Goal: Task Accomplishment & Management: Use online tool/utility

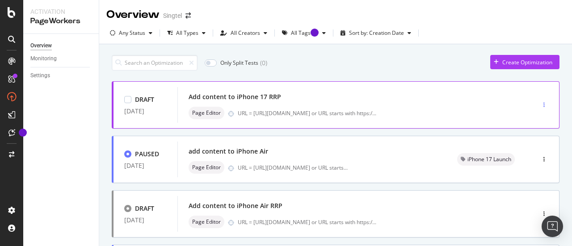
click at [539, 102] on div "button" at bounding box center [543, 104] width 8 height 5
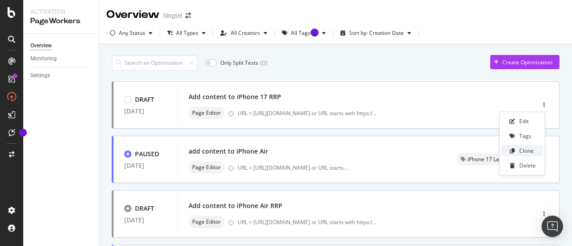
click at [527, 150] on div "Clone" at bounding box center [526, 151] width 14 height 8
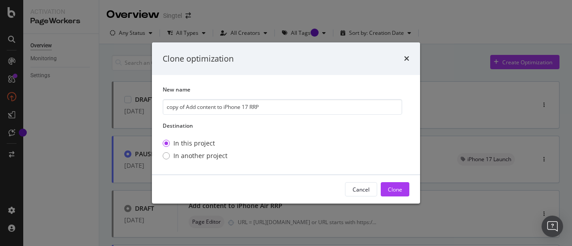
drag, startPoint x: 187, startPoint y: 107, endPoint x: 145, endPoint y: 99, distance: 42.7
click at [145, 99] on div "Clone optimization New name copy of Add content to iPhone 17 RRP Destination In…" at bounding box center [286, 123] width 572 height 246
click at [231, 106] on input "Add content to iPhone 17 RRP" at bounding box center [282, 107] width 239 height 16
type input "Add content to iPhone 17 Pro RRP"
click at [400, 192] on div "Clone" at bounding box center [395, 190] width 14 height 8
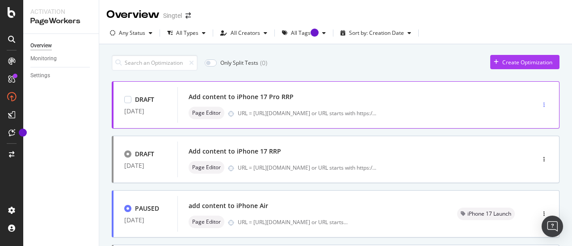
click at [543, 102] on icon "button" at bounding box center [543, 104] width 1 height 5
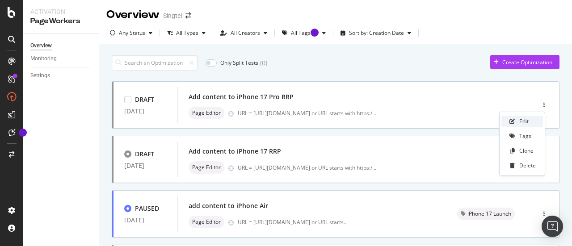
click at [524, 123] on div "Edit" at bounding box center [523, 121] width 9 height 8
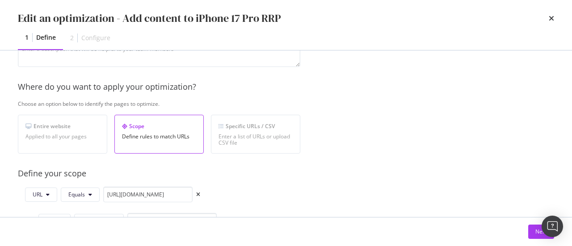
scroll to position [146, 0]
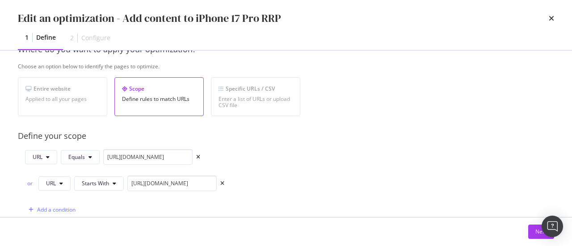
click at [532, 109] on div "Provide a name and description to help identify the change that will be made by…" at bounding box center [286, 191] width 536 height 508
click at [160, 155] on input "[URL][DOMAIN_NAME]" at bounding box center [147, 157] width 89 height 16
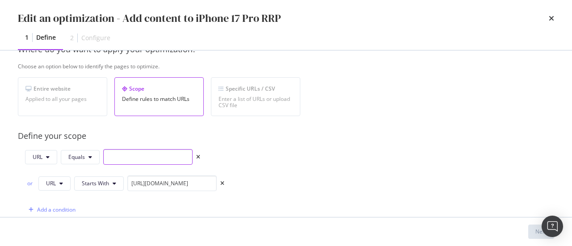
paste input "[URL][DOMAIN_NAME]"
type input "[URL][DOMAIN_NAME]"
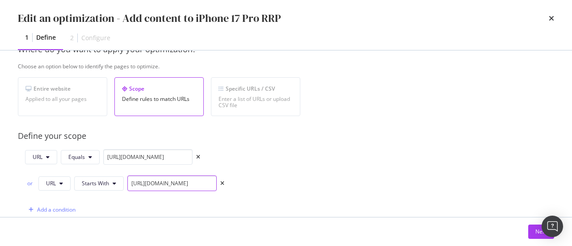
scroll to position [0, 0]
click at [182, 183] on input "[URL][DOMAIN_NAME]" at bounding box center [171, 184] width 89 height 16
paste input "[URL][DOMAIN_NAME]"
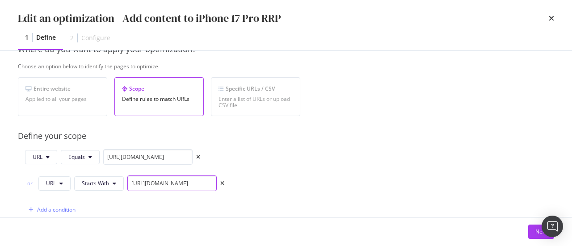
scroll to position [185, 0]
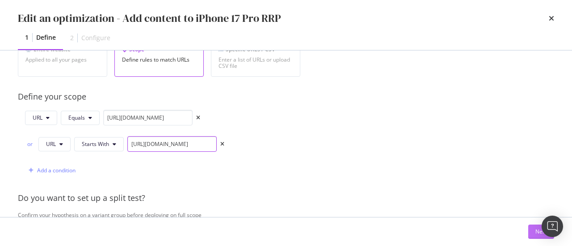
type input "[URL][DOMAIN_NAME]"
click at [533, 232] on button "Next" at bounding box center [541, 232] width 26 height 14
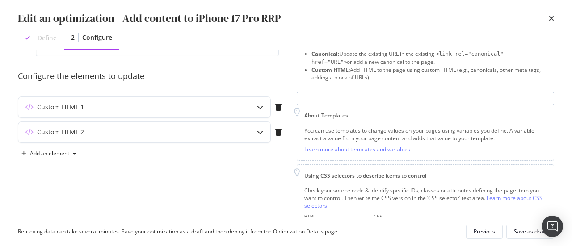
scroll to position [64, 0]
click at [232, 105] on div "Custom HTML 1" at bounding box center [126, 108] width 217 height 9
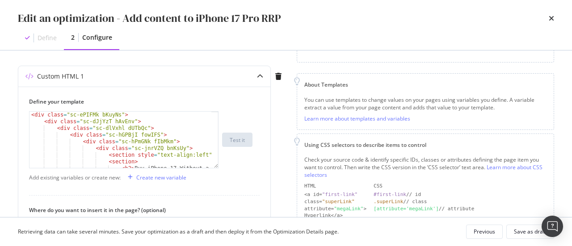
scroll to position [105, 0]
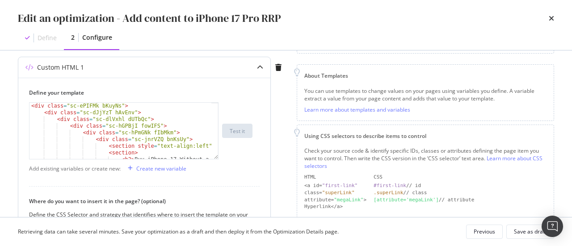
type textarea "<div class="sc-ePIFMk bKuyNs">"
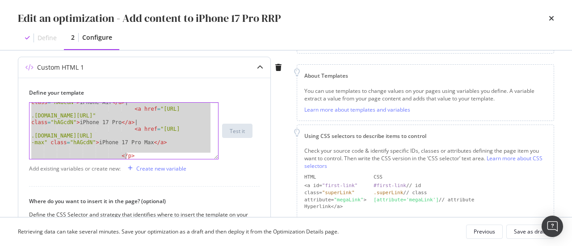
scroll to position [1169, 0]
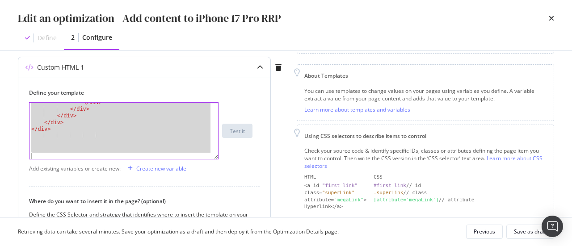
drag, startPoint x: 32, startPoint y: 105, endPoint x: 138, endPoint y: 196, distance: 140.0
click at [138, 196] on div "Define your template <div class="sc-ePIFMk bKuyNs"> </ div > </ div > </ div > …" at bounding box center [144, 205] width 252 height 254
paste textarea "Cursor at row 99"
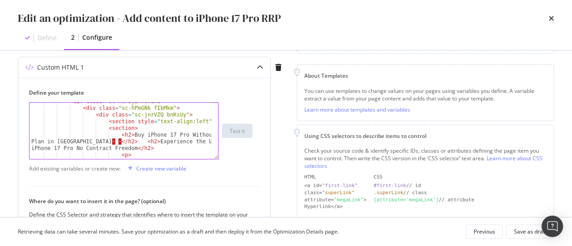
scroll to position [24, 0]
click at [91, 142] on div "< div class = "sc-hGPBjI fowIFS" > < div class = "sc-hPmGNk fIbMkm" > < div cla…" at bounding box center [120, 163] width 183 height 130
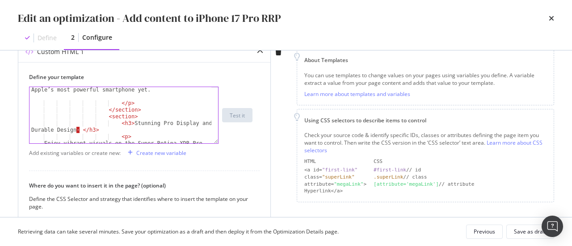
scroll to position [261, 0]
click at [79, 129] on div "The iPhone 17 Pro is powered by the advanced A19 Pro chip featuring a 6-core CP…" at bounding box center [120, 121] width 183 height 177
type textarea "<h3>Stunning Pro Display and Durable Design </h3>"
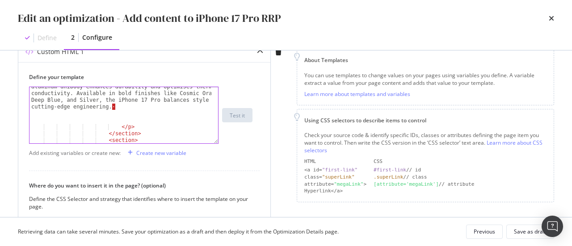
scroll to position [352, 0]
click at [114, 105] on div "Enjoy vibrant visuals on the Super Retina XDR Pro display available in 6.3-inch…" at bounding box center [120, 115] width 183 height 130
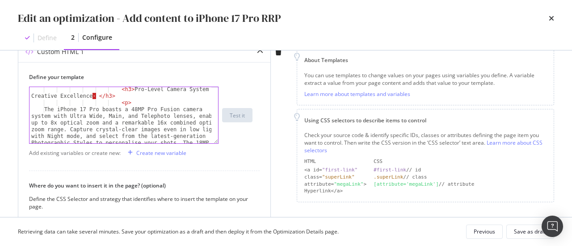
scroll to position [410, 0]
click at [90, 96] on div "< h3 > Pro-Level Camera System for Creative Excellence · </ h3 > < p > The iPho…" at bounding box center [120, 154] width 183 height 137
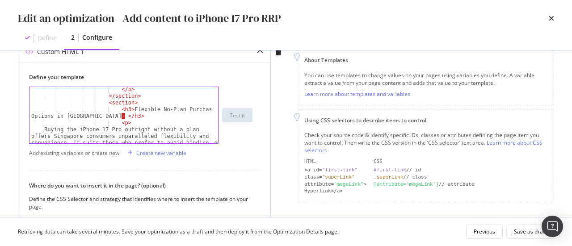
scroll to position [497, 0]
click at [94, 115] on div "</ p > </ section > < section > < h3 > Flexible No-Plan Purchase Options in [GE…" at bounding box center [120, 151] width 183 height 130
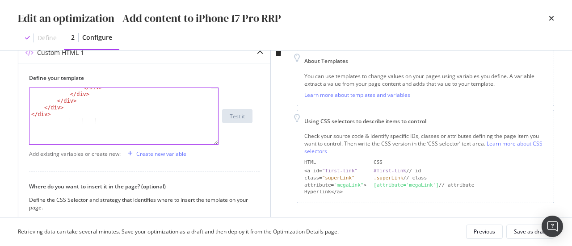
scroll to position [119, 0]
type textarea "<h3>Flexible No-Plan Purchase Options in [GEOGRAPHIC_DATA] </h3>"
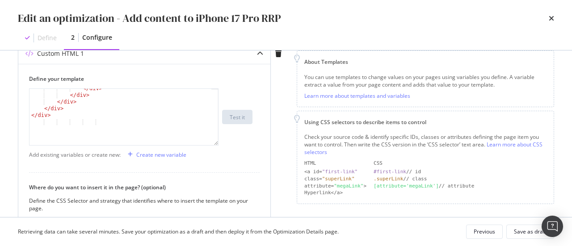
click at [176, 58] on div "Custom HTML 1" at bounding box center [144, 53] width 252 height 21
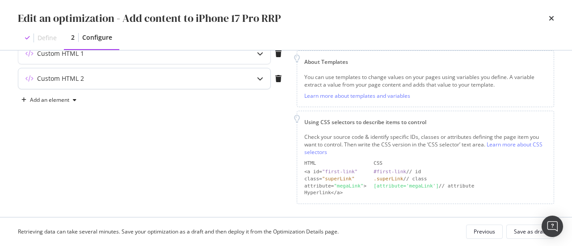
click at [173, 85] on div "Custom HTML 2" at bounding box center [144, 78] width 252 height 21
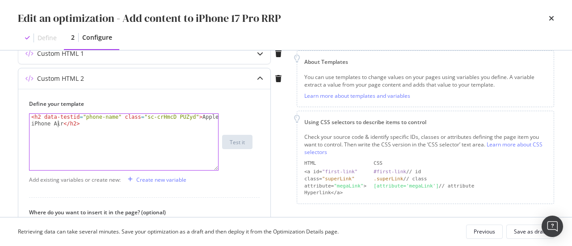
click at [57, 123] on div "< h2 data-testid = "phone-name" class = "sc-crHmcD PUZyd" > Apple iPhone Air </…" at bounding box center [123, 156] width 189 height 84
type textarea "<h2 data-testid="phone-name" class="sc-crHmcD PUZyd">Apple iPhone 17 Pro</h2>"
click at [517, 227] on div "Save as draft" at bounding box center [530, 232] width 33 height 13
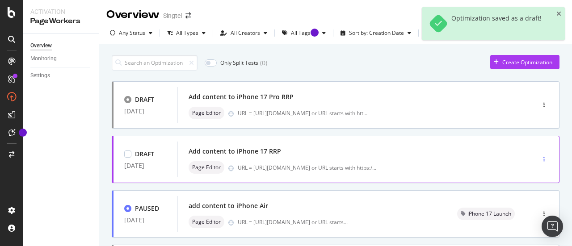
click at [543, 157] on icon "button" at bounding box center [543, 159] width 1 height 5
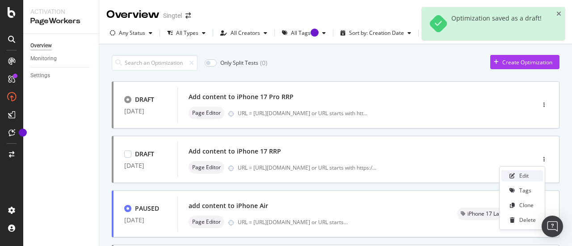
click at [531, 173] on div "Edit" at bounding box center [522, 175] width 42 height 11
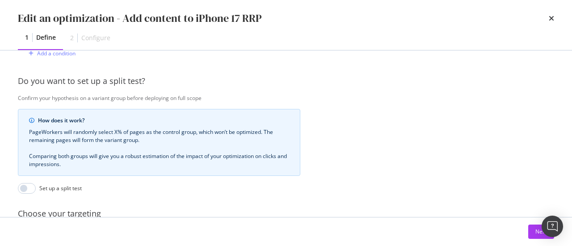
scroll to position [397, 0]
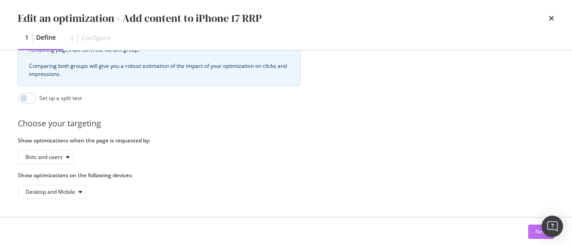
click at [536, 226] on div "Next" at bounding box center [541, 231] width 12 height 13
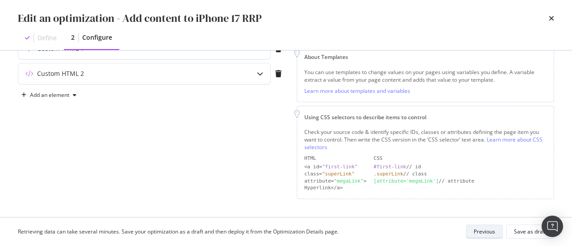
scroll to position [121, 0]
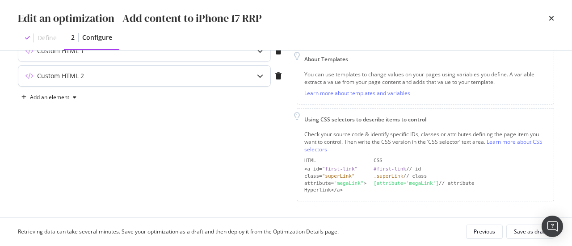
click at [191, 76] on div "Custom HTML 2" at bounding box center [126, 75] width 217 height 9
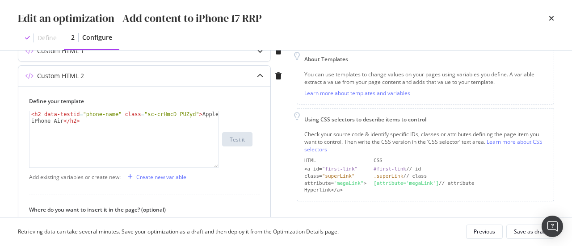
click at [55, 120] on div "< h2 data-testid = "phone-name" class = "sc-crHmcD PUZyd" > Apple iPhone Air </…" at bounding box center [123, 153] width 189 height 84
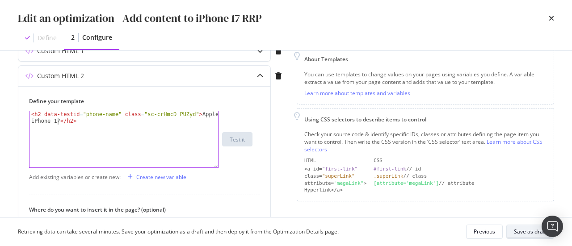
type textarea "<h2 data-testid="phone-name" class="sc-crHmcD PUZyd">Apple iPhone 17</h2>"
click at [522, 231] on div "Save as draft" at bounding box center [530, 232] width 33 height 8
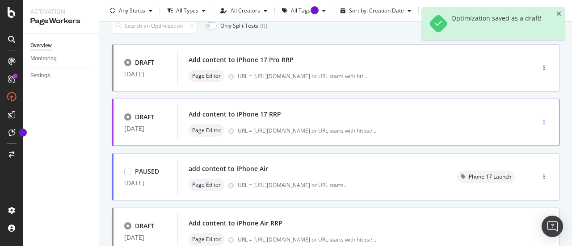
scroll to position [38, 0]
click at [539, 120] on div "button" at bounding box center [543, 121] width 8 height 5
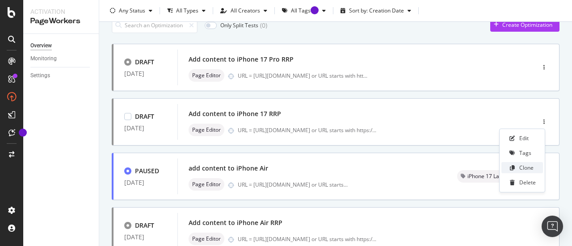
click at [523, 162] on div "Clone" at bounding box center [522, 167] width 42 height 11
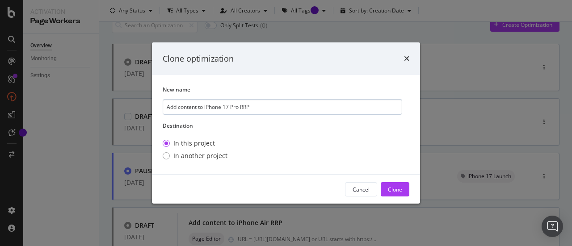
click at [242, 107] on input "Add content to iPhone 17 Pro RRP" at bounding box center [282, 107] width 239 height 16
type input "Add content to iPhone 17 Pro Max RRP"
click at [393, 186] on div "Clone" at bounding box center [395, 190] width 14 height 8
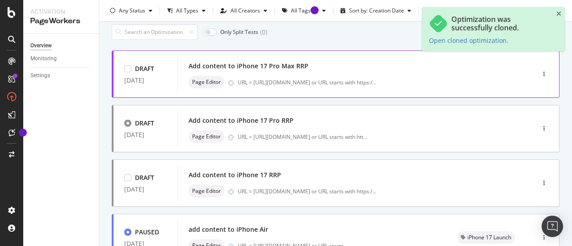
scroll to position [32, 0]
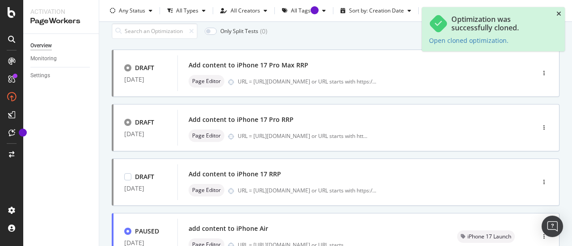
click at [558, 14] on icon "close toast" at bounding box center [558, 14] width 5 height 6
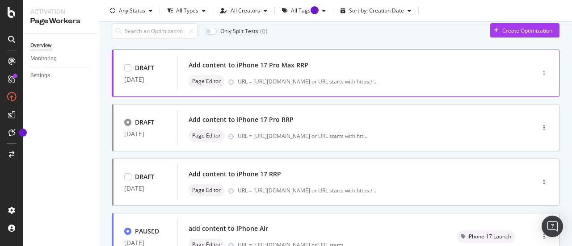
click at [539, 71] on div "button" at bounding box center [543, 73] width 8 height 5
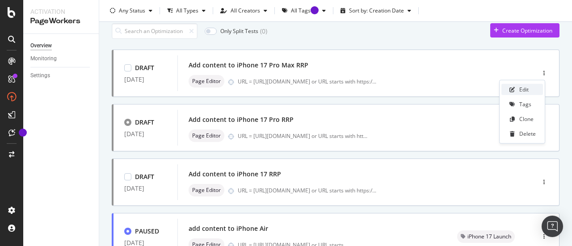
click at [530, 92] on div "Edit" at bounding box center [522, 89] width 42 height 11
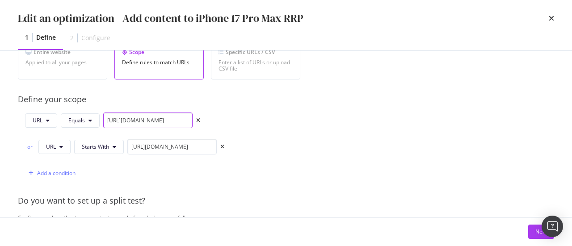
scroll to position [0, 86]
drag, startPoint x: 177, startPoint y: 117, endPoint x: 291, endPoint y: 121, distance: 114.0
click at [291, 121] on div "URL Equals [URL][DOMAIN_NAME] or URL Starts With [URL][DOMAIN_NAME] Add a condi…" at bounding box center [159, 147] width 282 height 68
click at [3, 91] on div "Identify your optimization Provide a name and description to help identify the …" at bounding box center [286, 133] width 572 height 167
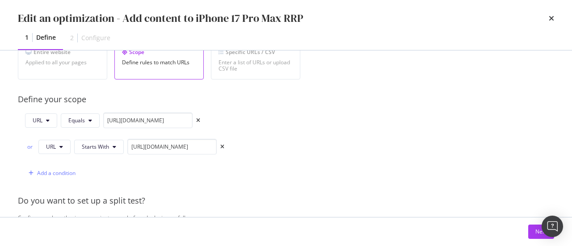
scroll to position [182, 0]
click at [145, 124] on input "[URL][DOMAIN_NAME]" at bounding box center [147, 121] width 89 height 16
paste input "[URL][DOMAIN_NAME]"
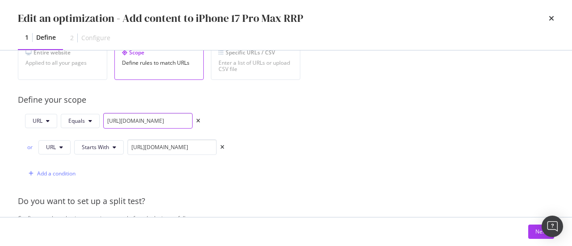
scroll to position [0, 109]
type input "[URL][DOMAIN_NAME]"
click at [167, 146] on input "[URL][DOMAIN_NAME]" at bounding box center [171, 147] width 89 height 16
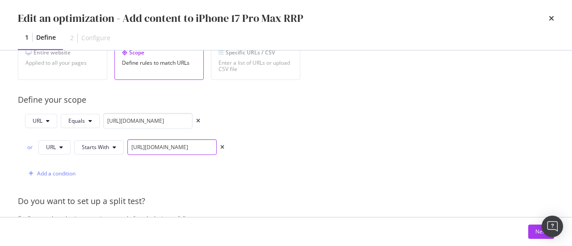
click at [167, 146] on input "[URL][DOMAIN_NAME]" at bounding box center [171, 147] width 89 height 16
paste input "[URL][DOMAIN_NAME]"
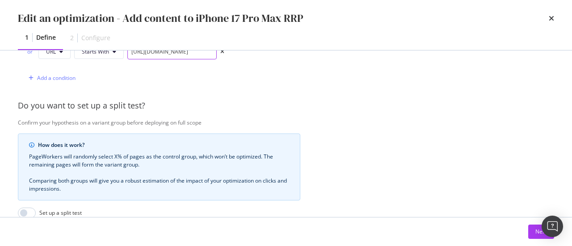
scroll to position [279, 0]
type input "[URL][DOMAIN_NAME]"
click at [531, 230] on button "Next" at bounding box center [541, 232] width 26 height 14
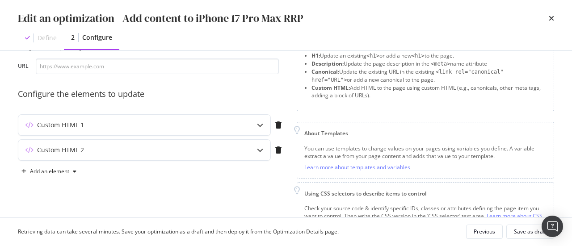
scroll to position [47, 0]
click at [214, 125] on div "Custom HTML 1" at bounding box center [126, 125] width 217 height 9
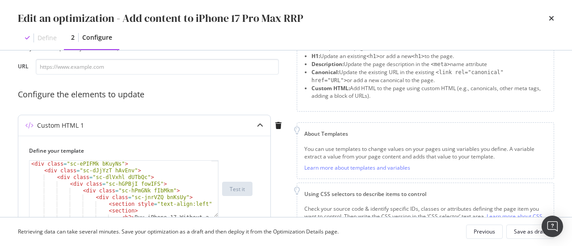
click at [214, 125] on div "Custom HTML 1" at bounding box center [126, 125] width 217 height 9
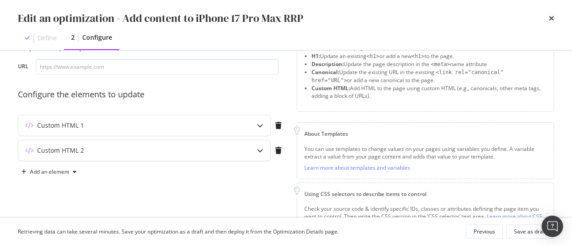
click at [214, 150] on div "Custom HTML 2" at bounding box center [126, 150] width 217 height 9
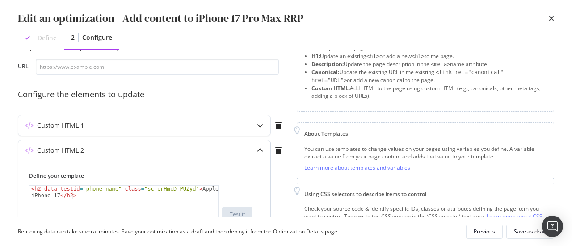
click at [59, 195] on div "< h2 data-testid = "phone-name" class = "sc-crHmcD PUZyd" > Apple iPhone 17 </ …" at bounding box center [123, 228] width 189 height 84
type textarea "<h2 data-testid="phone-name" class="sc-crHmcD PUZyd">Apple iPhone 17 Pro Max</h…"
click at [155, 121] on div "Custom HTML 1" at bounding box center [126, 125] width 217 height 9
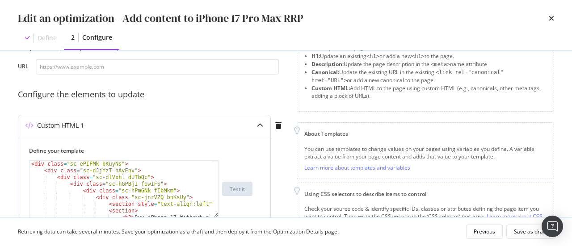
type textarea "<div class="sc-ePIFMk bKuyNs">"
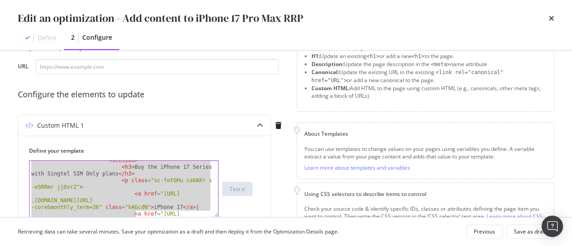
scroll to position [1169, 0]
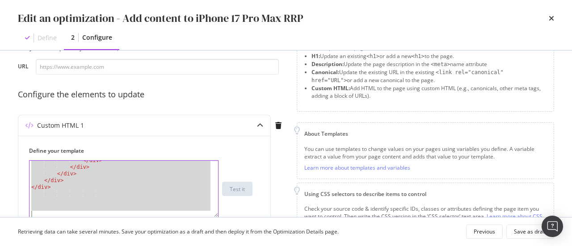
drag, startPoint x: 31, startPoint y: 163, endPoint x: 139, endPoint y: 264, distance: 147.9
click at [139, 246] on html "Activation PageWorkers Overview Monitoring Settings Overview Singtel Any Status…" at bounding box center [286, 123] width 572 height 246
paste textarea "Cursor at row 99"
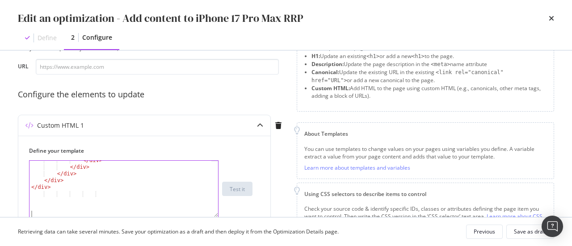
scroll to position [1196, 0]
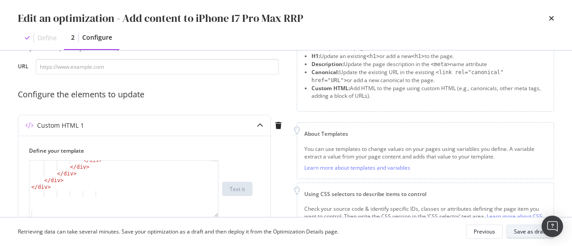
click at [533, 229] on div "Save as draft" at bounding box center [530, 232] width 33 height 8
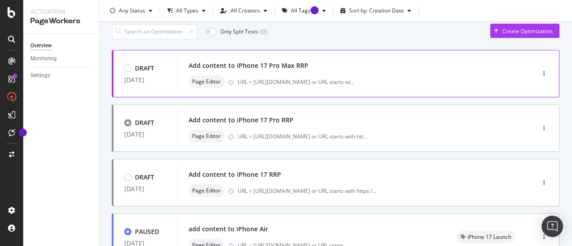
scroll to position [0, 0]
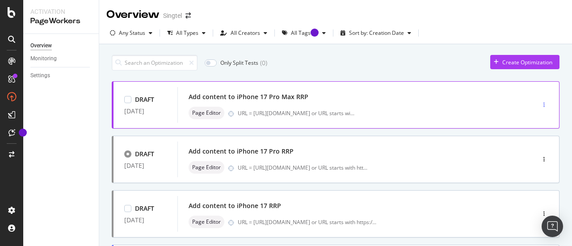
click at [539, 102] on div "button" at bounding box center [543, 104] width 8 height 5
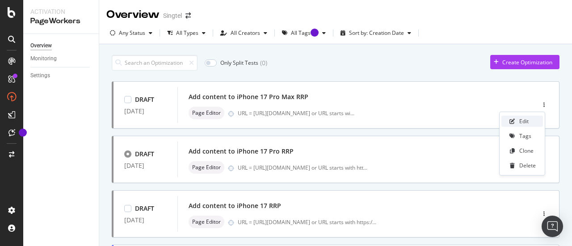
click at [526, 121] on div "Edit" at bounding box center [523, 121] width 9 height 8
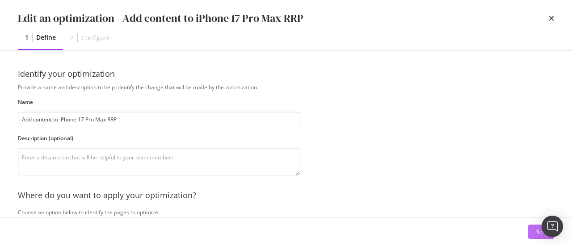
click at [538, 226] on div "Next" at bounding box center [541, 231] width 12 height 13
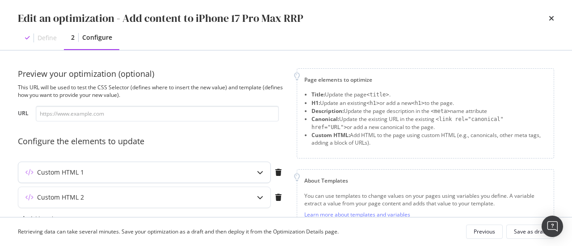
click at [219, 171] on div "Custom HTML 1" at bounding box center [126, 172] width 217 height 9
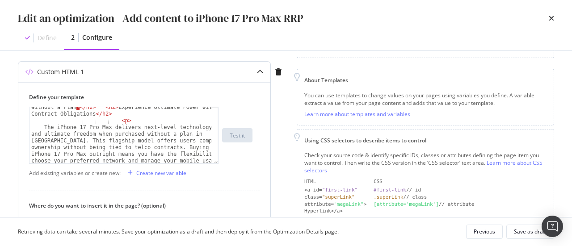
scroll to position [56, 0]
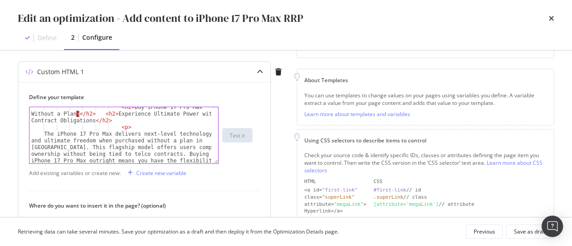
click at [78, 113] on div "< h2 > Buy iPhone 17 Pro Max Without a Plan · </ h2 > < h2 > Experience Ultimat…" at bounding box center [120, 176] width 183 height 144
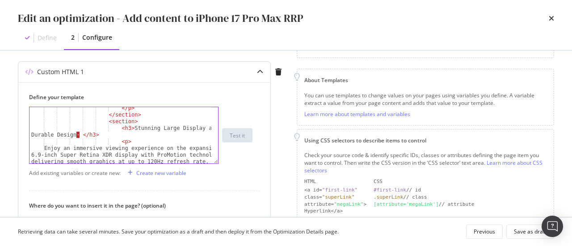
scroll to position [280, 0]
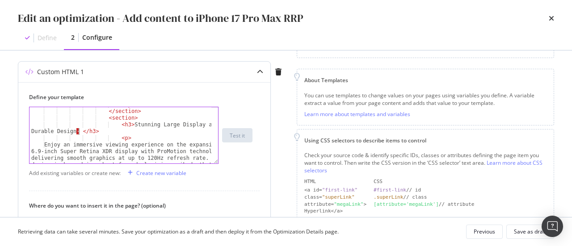
click at [78, 131] on div "</ p > </ section > < section > < h3 > Stunning Large Display and Durable Desig…" at bounding box center [120, 163] width 183 height 124
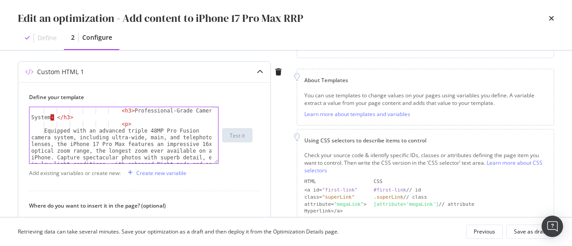
scroll to position [408, 0]
click at [54, 117] on div "< section > < h3 > Professional-Grade Camera System · </ h3 > < p > Equipped wi…" at bounding box center [120, 166] width 183 height 130
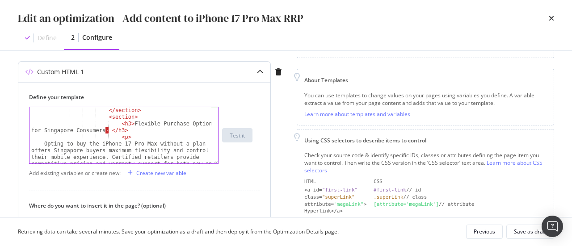
scroll to position [502, 0]
click at [101, 131] on div "</ section > < section > < h3 > Flexible Purchase Options for Singapore Consume…" at bounding box center [120, 169] width 183 height 124
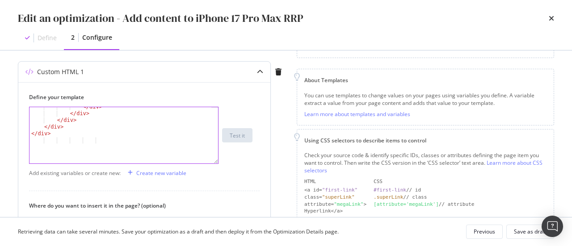
scroll to position [235, 0]
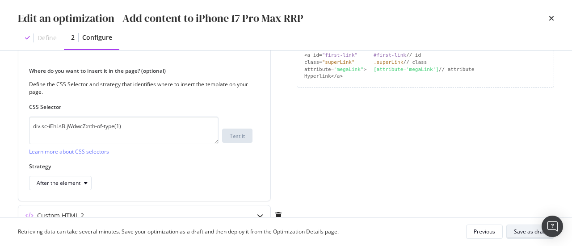
type textarea "<h3>Flexible Purchase Options for Singapore Consumers </h3>"
click at [520, 233] on div "Save as draft" at bounding box center [530, 232] width 33 height 8
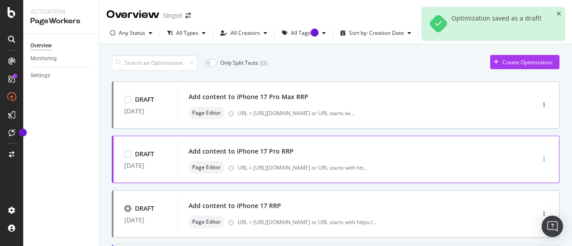
click at [539, 157] on div "button" at bounding box center [543, 159] width 8 height 5
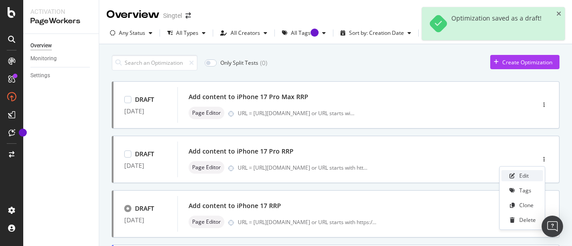
click at [514, 174] on icon at bounding box center [511, 175] width 5 height 5
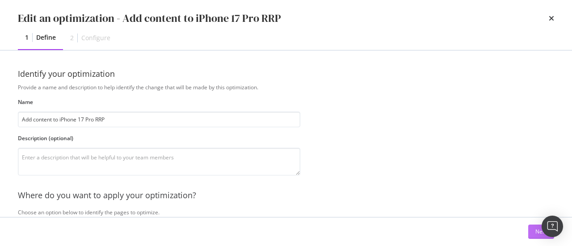
click at [535, 233] on div "Next" at bounding box center [541, 232] width 12 height 8
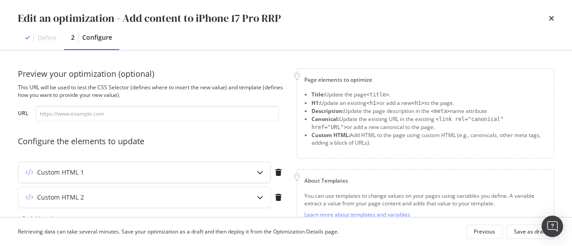
click at [239, 175] on div "Custom HTML 1" at bounding box center [144, 172] width 252 height 21
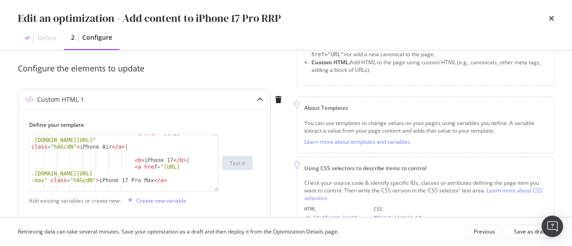
scroll to position [1114, 0]
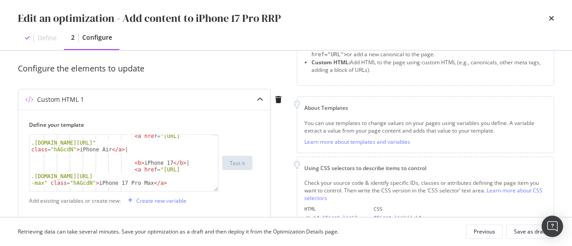
click at [164, 162] on div "< a href = "[URL] .[DOMAIN_NAME][URL]" class = "hAGcdN" > iPhone Air </ a > | <…" at bounding box center [120, 175] width 183 height 84
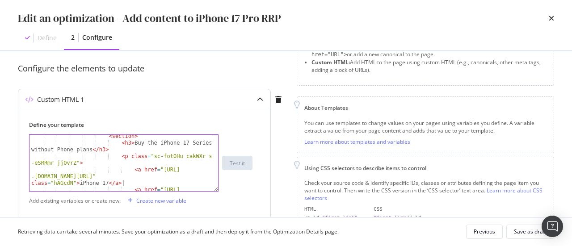
scroll to position [1060, 0]
click at [196, 176] on div "< section > < h3 > Buy the iPhone 17 Series without Phone plans </ h3 > < p cla…" at bounding box center [120, 175] width 183 height 84
type textarea "<a href="[URL][DOMAIN_NAME]" class="hAGcdN">iPhone 17</a> |"
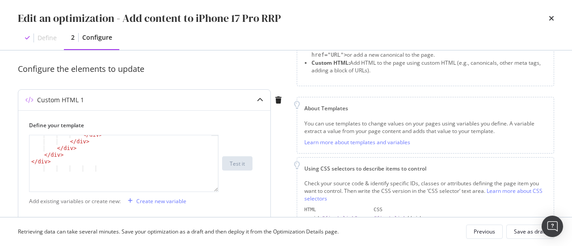
scroll to position [1202, 0]
click at [206, 100] on div "Custom HTML 1" at bounding box center [126, 100] width 217 height 9
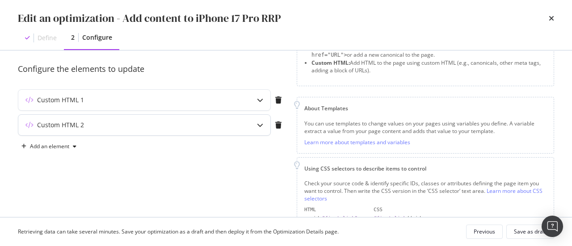
click at [208, 124] on div "Custom HTML 2" at bounding box center [126, 125] width 217 height 9
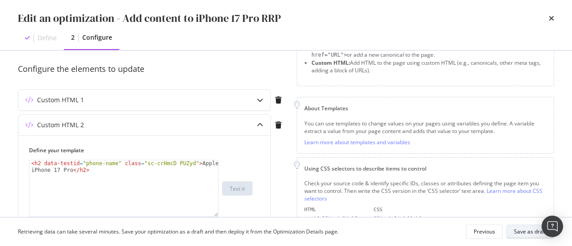
click at [533, 231] on div "Save as draft" at bounding box center [530, 232] width 33 height 8
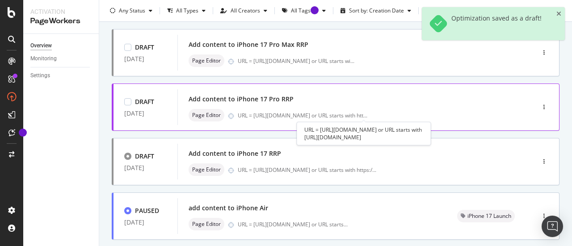
scroll to position [77, 0]
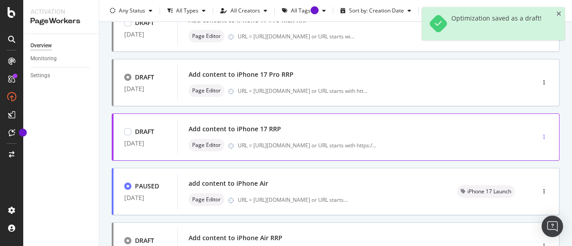
click at [543, 135] on icon "button" at bounding box center [543, 136] width 1 height 5
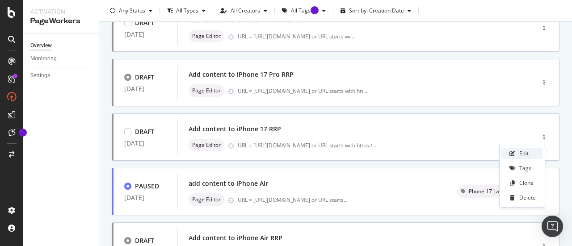
click at [531, 150] on div "Edit" at bounding box center [522, 153] width 42 height 11
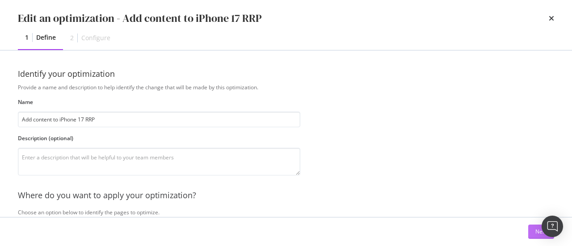
click at [535, 226] on div "Next" at bounding box center [541, 231] width 12 height 13
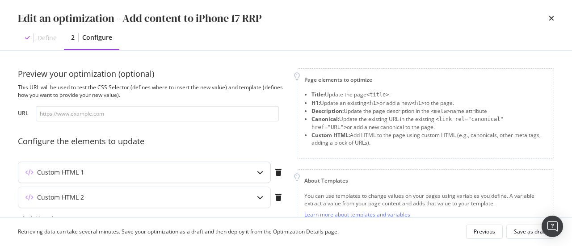
click at [226, 169] on div "Custom HTML 1" at bounding box center [126, 172] width 217 height 9
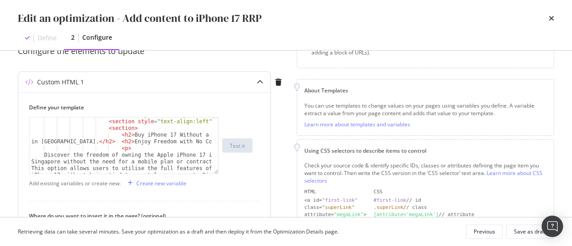
scroll to position [39, 0]
click at [69, 140] on div "< div class = "sc-jnrVZQ bnKsUy" > < section style = "text-align:left" > < sect…" at bounding box center [120, 169] width 183 height 117
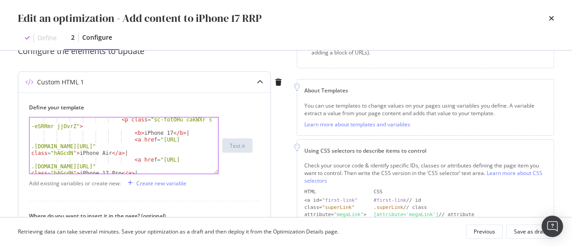
scroll to position [1053, 0]
type textarea "<h2>Buy iPhone 17 Without a Plan in [GEOGRAPHIC_DATA] </h2> <h2>Enjoy Freedom w…"
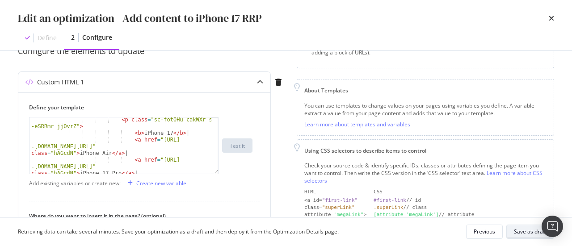
click at [517, 230] on div "Save as draft" at bounding box center [530, 232] width 33 height 8
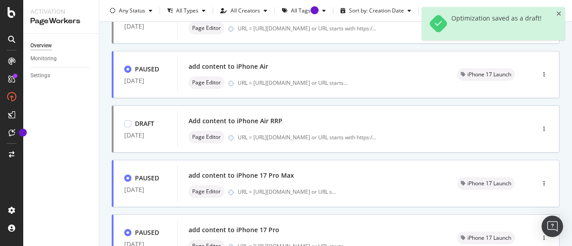
scroll to position [194, 0]
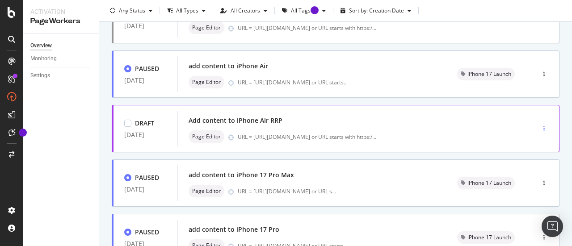
click at [539, 126] on div "button" at bounding box center [543, 128] width 8 height 5
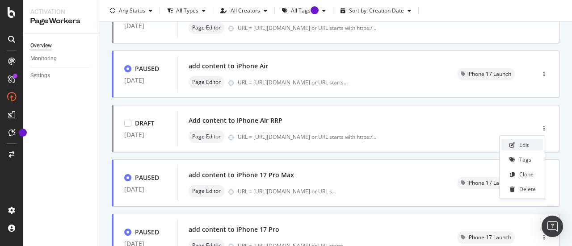
click at [518, 146] on div "Edit" at bounding box center [522, 144] width 42 height 11
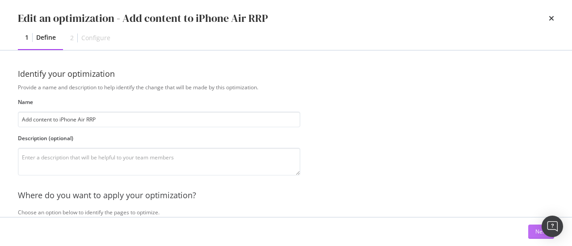
click at [531, 234] on button "Next" at bounding box center [541, 232] width 26 height 14
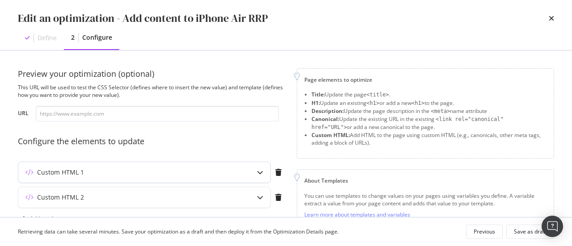
click at [214, 171] on div "Custom HTML 1" at bounding box center [126, 172] width 217 height 9
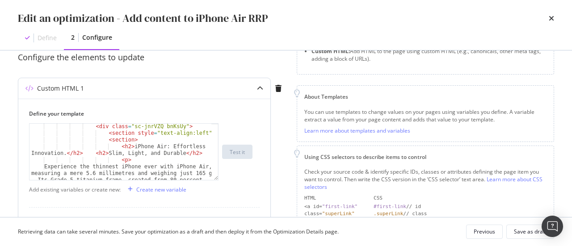
scroll to position [30, 0]
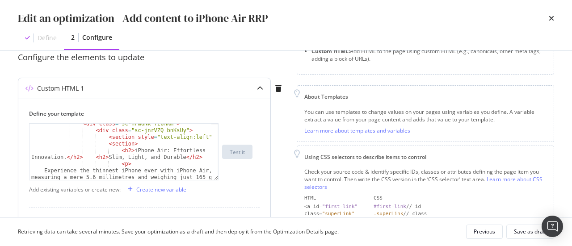
click at [64, 157] on div "< div class = "sc-hPmGNk fIbMkm" > < div class = "sc-jnrVZQ bnKsUy" > < section…" at bounding box center [120, 173] width 183 height 104
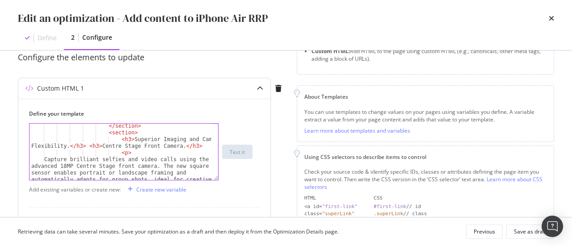
scroll to position [235, 0]
click at [176, 147] on div "</ section > < section > < h3 > Superior Imaging and Camera Flexibility. </ h3 …" at bounding box center [120, 171] width 183 height 97
click at [66, 145] on div "</ section > < section > < h3 > Superior Imaging and Camera Flexibility. </ h3 …" at bounding box center [120, 171] width 183 height 97
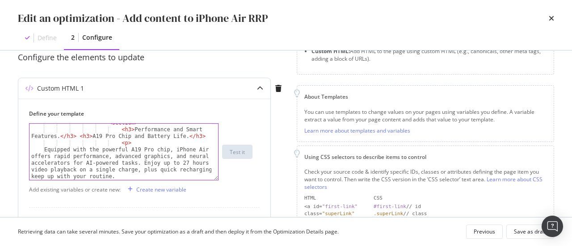
scroll to position [419, 0]
click at [58, 135] on div "< section > < h3 > Performance and Smart Features. </ h3 > < h3 > A19 Pro Chip …" at bounding box center [120, 155] width 183 height 70
click at [176, 136] on div "< section > < h3 > Performance and Smart Features </ h3 > < h3 > A19 Pro Chip a…" at bounding box center [120, 155] width 183 height 70
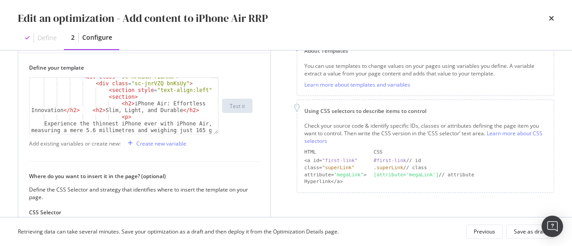
scroll to position [0, 0]
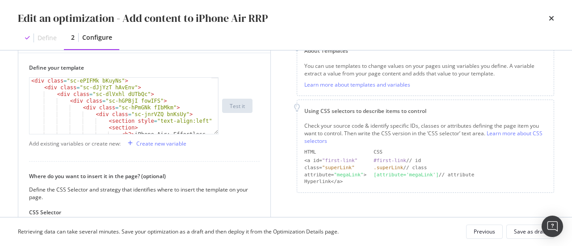
type textarea "<div class="sc-ePIFMk bKuyNs">"
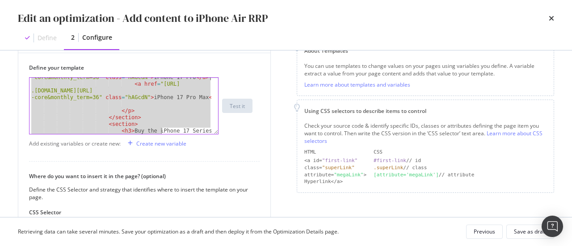
scroll to position [1142, 0]
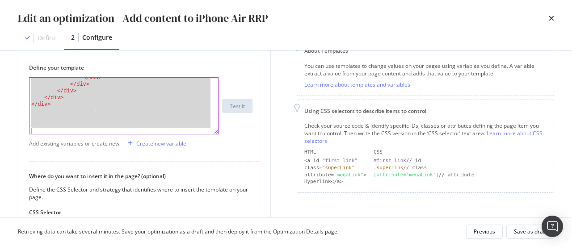
drag, startPoint x: 30, startPoint y: 80, endPoint x: 167, endPoint y: 229, distance: 202.6
click at [167, 229] on div "Edit an optimization - Add content to iPhone Air RRP Define 2 Configure Preview…" at bounding box center [286, 123] width 572 height 246
paste textarea "Cursor at row 106"
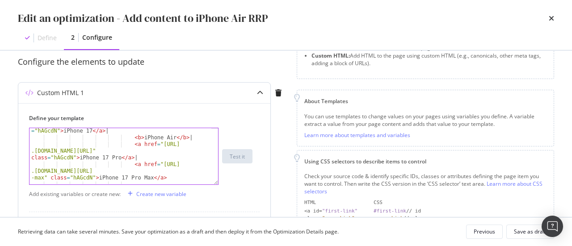
scroll to position [1051, 0]
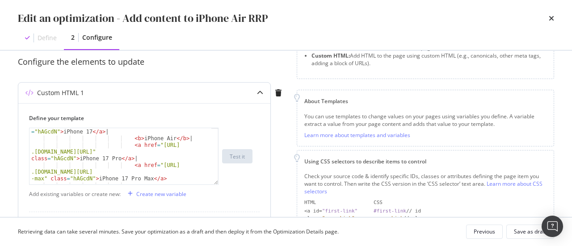
click at [247, 92] on div "Custom HTML 1" at bounding box center [144, 93] width 252 height 21
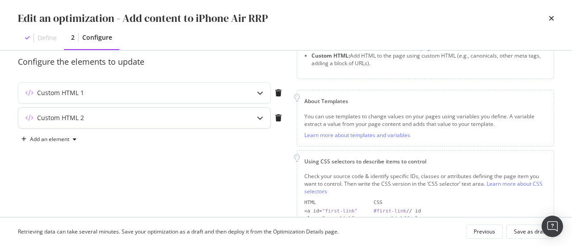
click at [205, 112] on div "Custom HTML 2" at bounding box center [144, 118] width 252 height 21
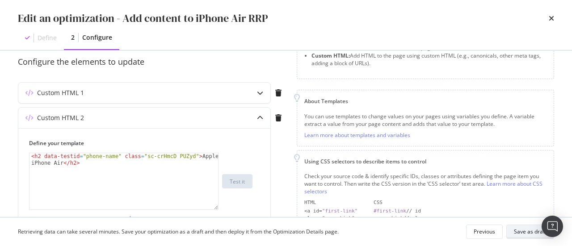
click at [527, 236] on div "Save as draft" at bounding box center [530, 232] width 33 height 13
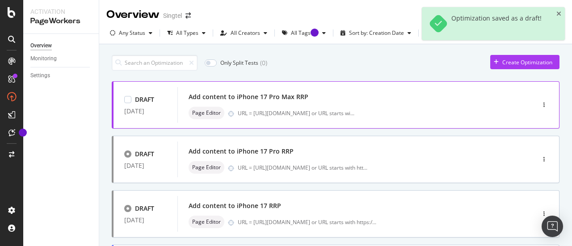
scroll to position [34, 0]
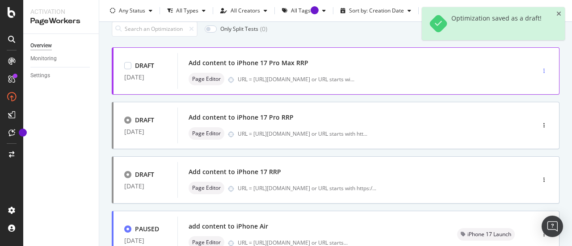
click at [543, 69] on icon "button" at bounding box center [543, 70] width 1 height 5
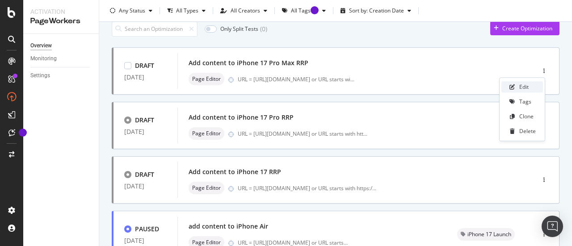
click at [531, 86] on div "Edit" at bounding box center [522, 86] width 42 height 11
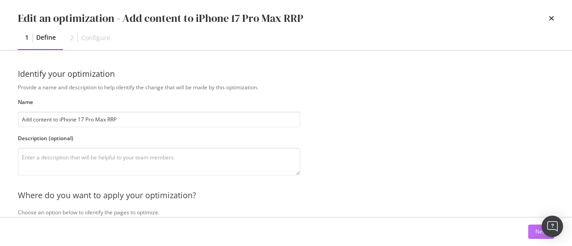
click at [532, 231] on button "Next" at bounding box center [541, 232] width 26 height 14
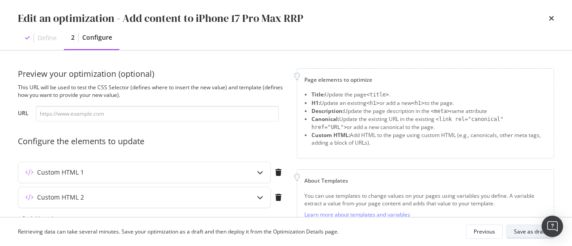
click at [526, 227] on div "Save as draft" at bounding box center [530, 232] width 33 height 13
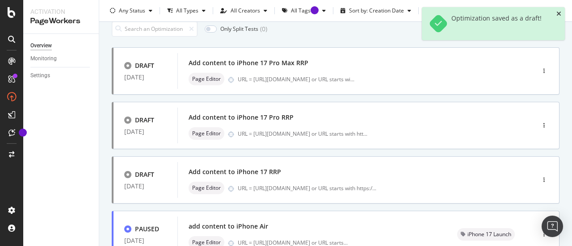
click at [559, 12] on icon "close toast" at bounding box center [558, 14] width 5 height 6
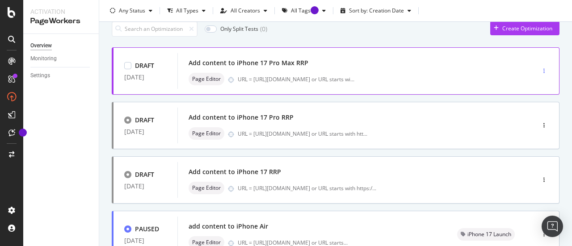
click at [539, 67] on div "button" at bounding box center [543, 70] width 8 height 13
click at [244, 57] on div "Add content to iPhone 17 Pro Max RRP" at bounding box center [342, 63] width 308 height 13
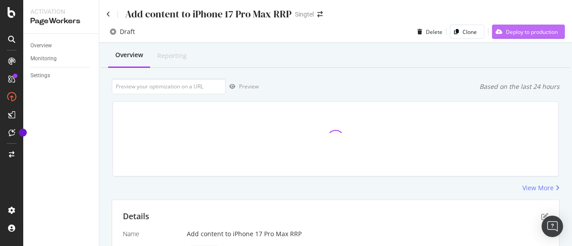
click at [522, 31] on div "Deploy to production" at bounding box center [532, 32] width 52 height 8
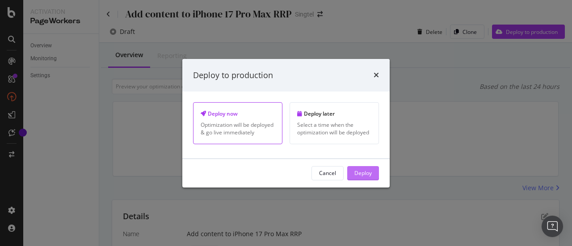
click at [364, 175] on div "Deploy" at bounding box center [362, 173] width 17 height 8
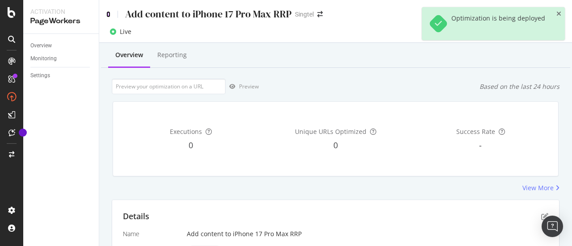
click at [109, 13] on icon at bounding box center [108, 14] width 4 height 6
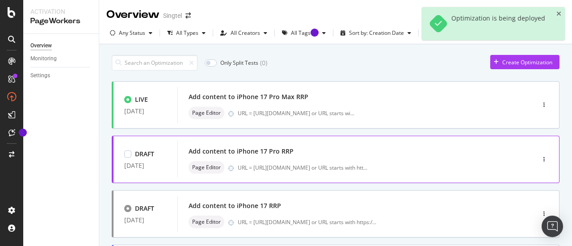
click at [440, 152] on div "Add content to iPhone 17 Pro RRP" at bounding box center [342, 151] width 308 height 13
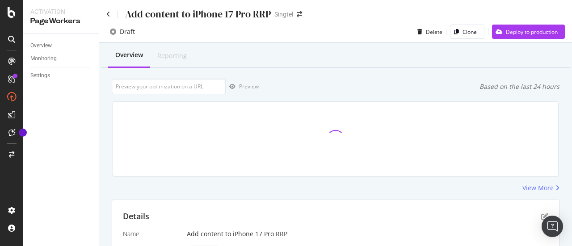
click at [558, 13] on div "Add content to iPhone 17 Pro RRP Singtel" at bounding box center [335, 10] width 472 height 21
click at [542, 37] on div "Deploy to production" at bounding box center [525, 31] width 66 height 13
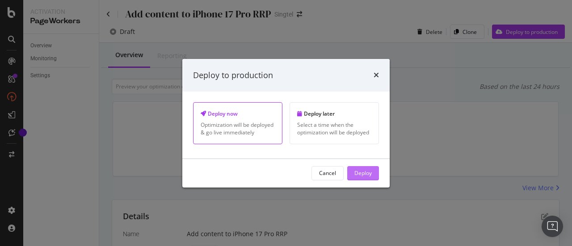
click at [367, 175] on div "Deploy" at bounding box center [362, 173] width 17 height 8
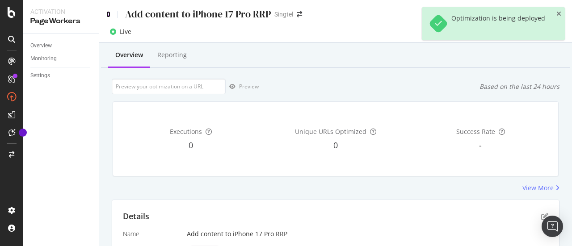
click at [108, 12] on icon at bounding box center [108, 14] width 4 height 6
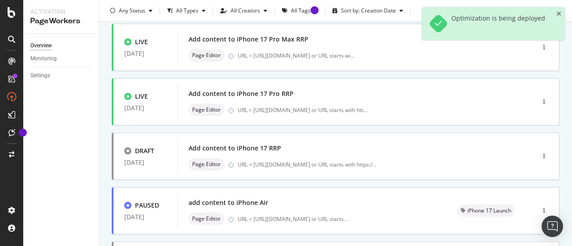
scroll to position [58, 0]
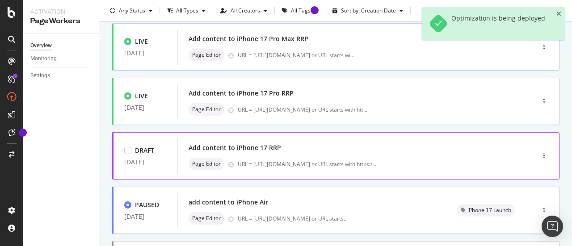
click at [410, 156] on div "Add content to iPhone 17 RRP Page Editor URL = [URL][DOMAIN_NAME] or URL starts…" at bounding box center [342, 156] width 308 height 29
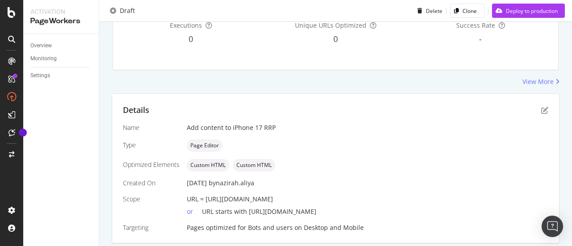
scroll to position [108, 0]
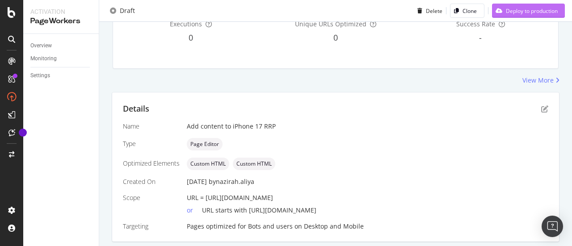
click at [531, 10] on div "Deploy to production" at bounding box center [532, 11] width 52 height 8
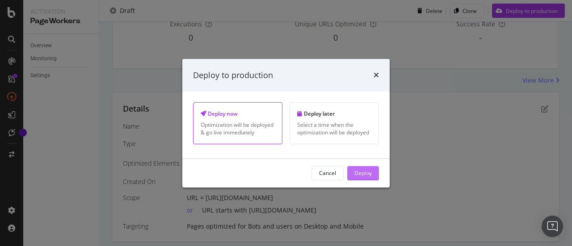
click at [372, 167] on button "Deploy" at bounding box center [363, 173] width 32 height 14
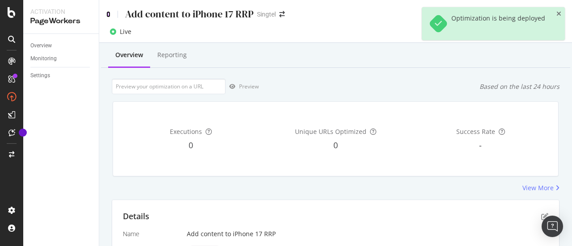
click at [110, 16] on icon at bounding box center [108, 14] width 4 height 6
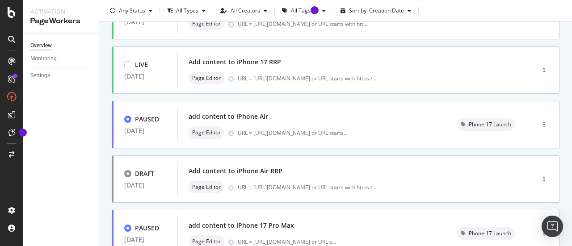
scroll to position [146, 0]
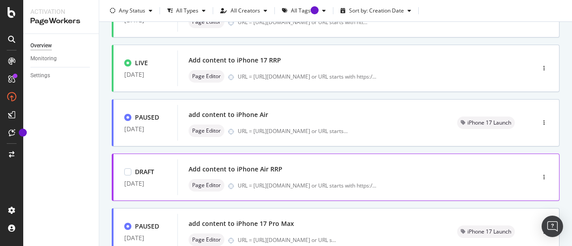
click at [429, 169] on div "Add content to iPhone Air RRP" at bounding box center [342, 169] width 308 height 13
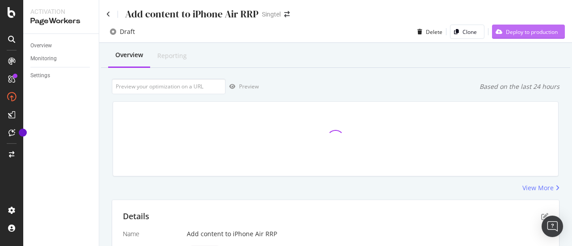
click at [515, 27] on div "Deploy to production" at bounding box center [525, 31] width 66 height 13
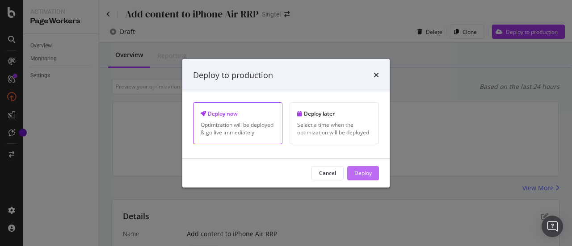
click at [364, 172] on div "Deploy" at bounding box center [362, 173] width 17 height 8
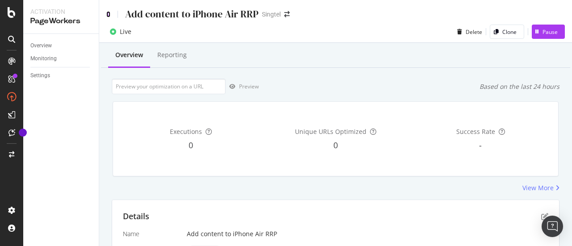
click at [109, 15] on icon at bounding box center [108, 14] width 4 height 6
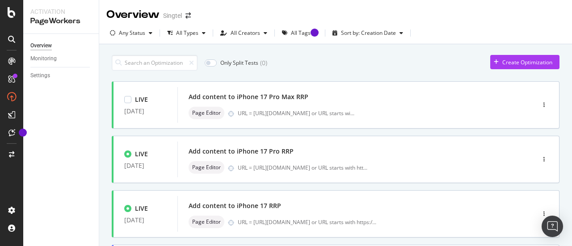
scroll to position [64, 0]
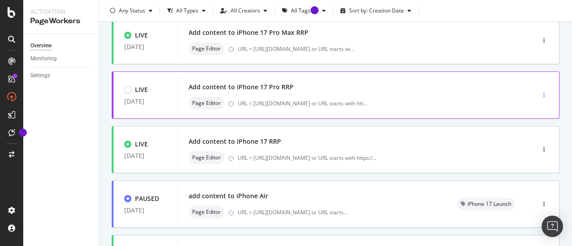
click at [539, 96] on div "button" at bounding box center [543, 94] width 8 height 5
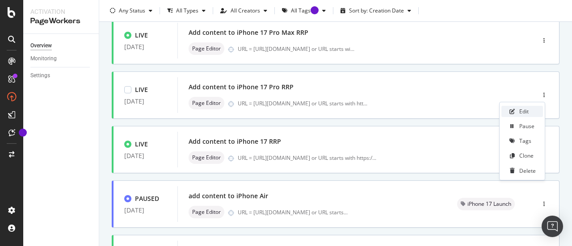
click at [533, 109] on div "Edit" at bounding box center [522, 111] width 42 height 11
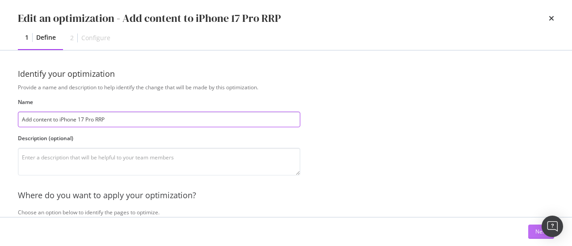
scroll to position [54, 0]
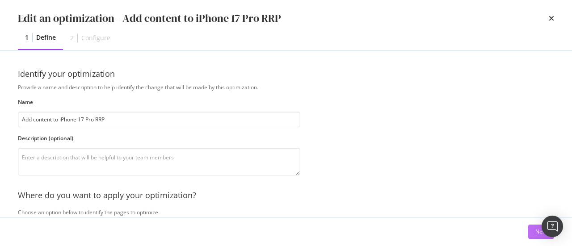
click at [531, 234] on button "Next" at bounding box center [541, 232] width 26 height 14
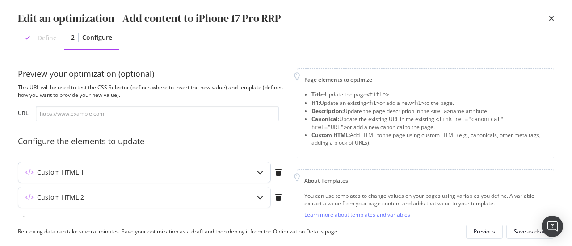
click at [204, 171] on div "Custom HTML 1" at bounding box center [126, 172] width 217 height 9
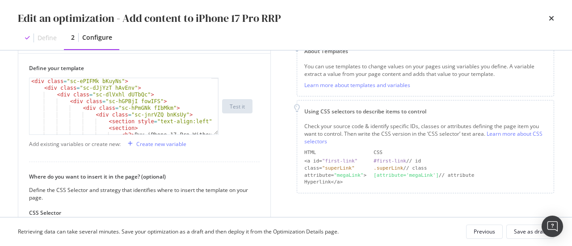
scroll to position [130, 0]
type textarea "<div class="sc-ePIFMk bKuyNs">"
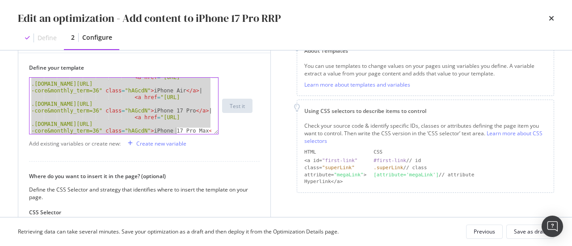
scroll to position [1202, 0]
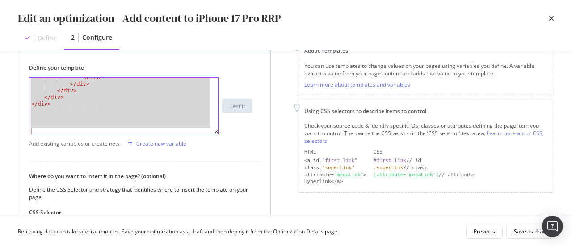
drag, startPoint x: 29, startPoint y: 79, endPoint x: 186, endPoint y: 214, distance: 207.1
click at [186, 214] on div "Define your template <div class="sc-ePIFMk bKuyNs"> </ div > </ div > </ div > …" at bounding box center [144, 180] width 252 height 254
